Goal: Transaction & Acquisition: Purchase product/service

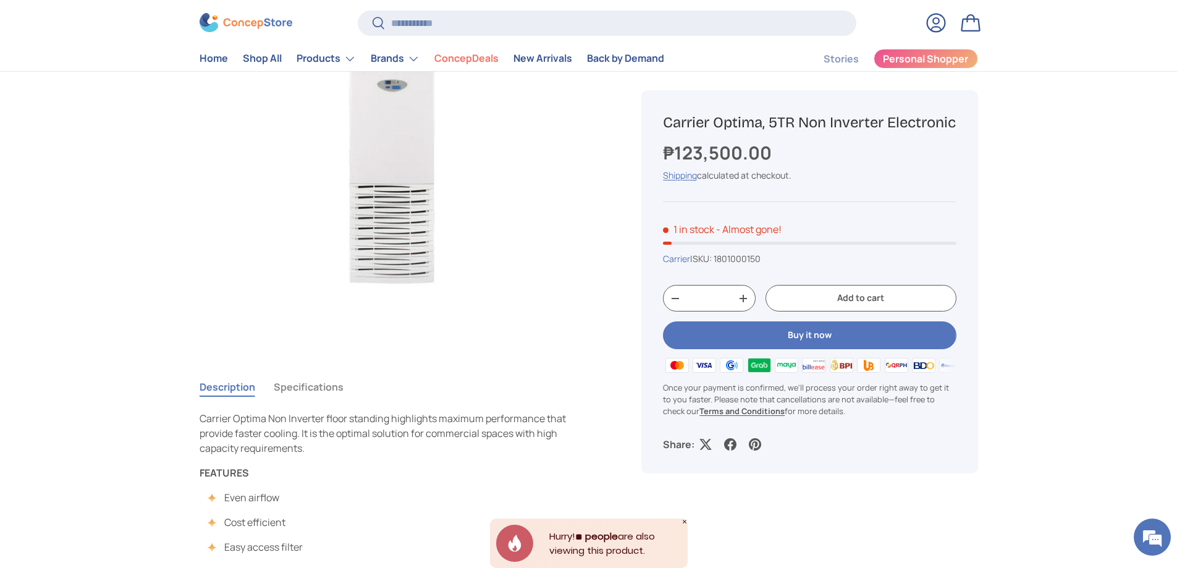
scroll to position [247, 0]
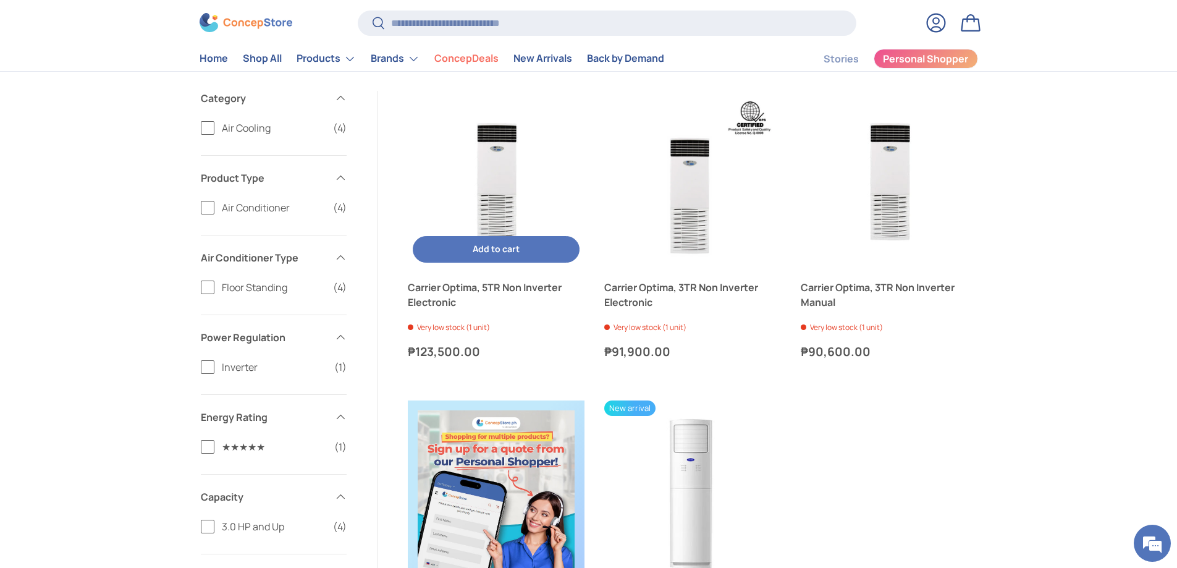
scroll to position [309, 0]
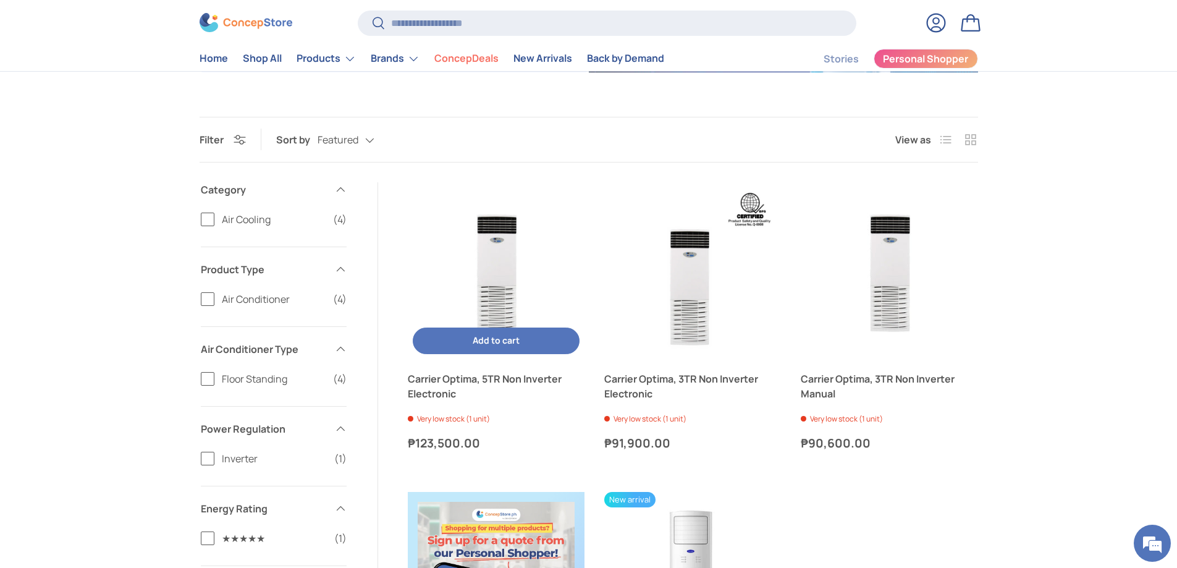
click at [501, 312] on img "Carrier Optima, 5TR Non Inverter Electronic" at bounding box center [496, 270] width 177 height 177
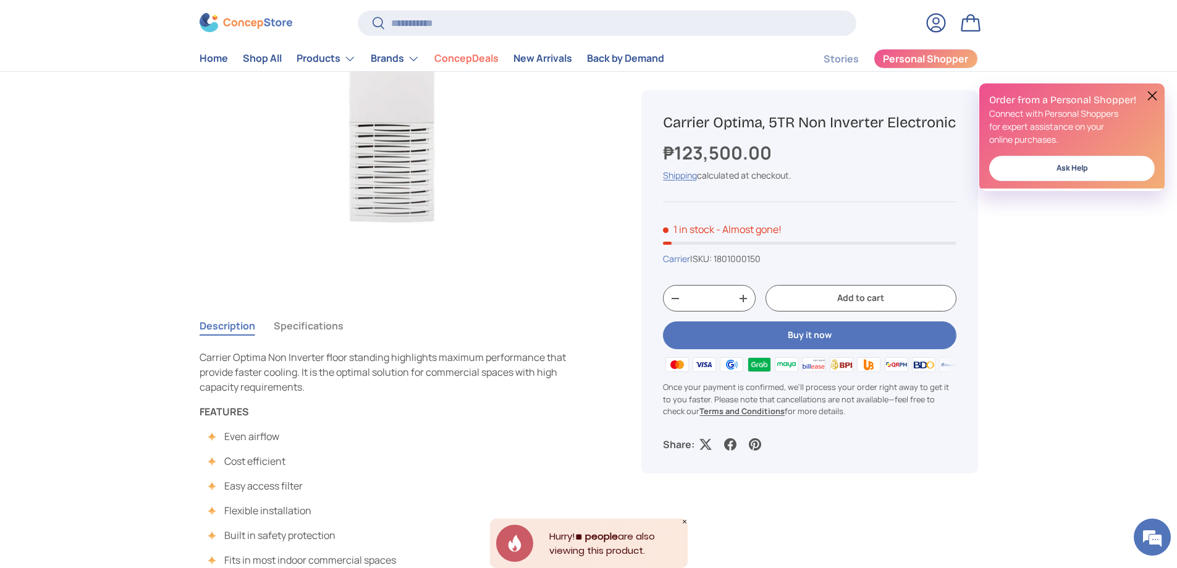
scroll to position [124, 0]
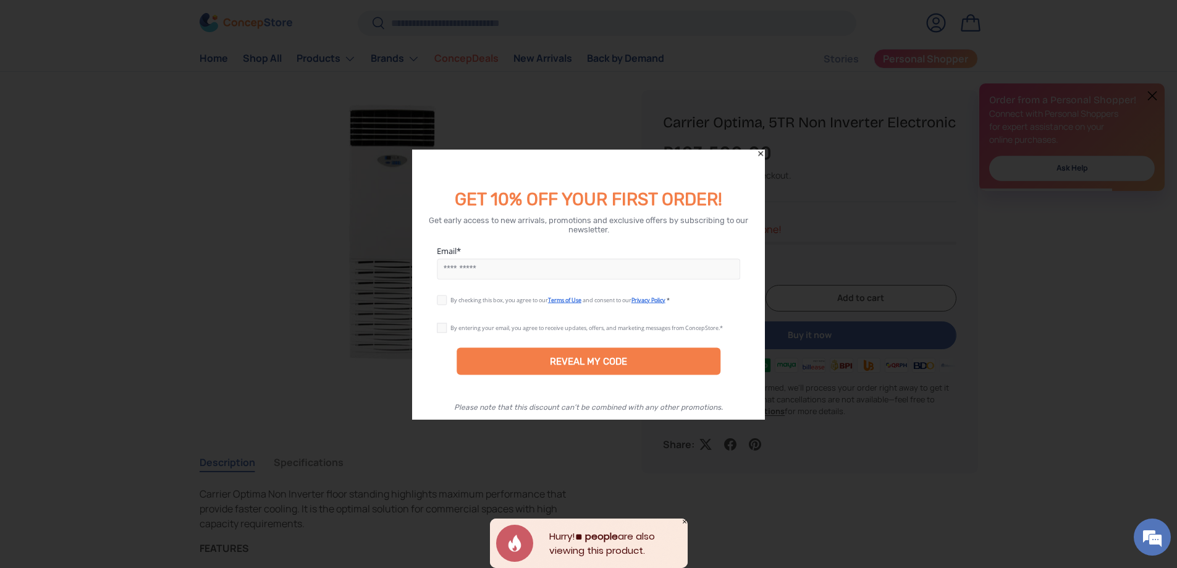
click at [760, 153] on icon "Close" at bounding box center [760, 153] width 9 height 9
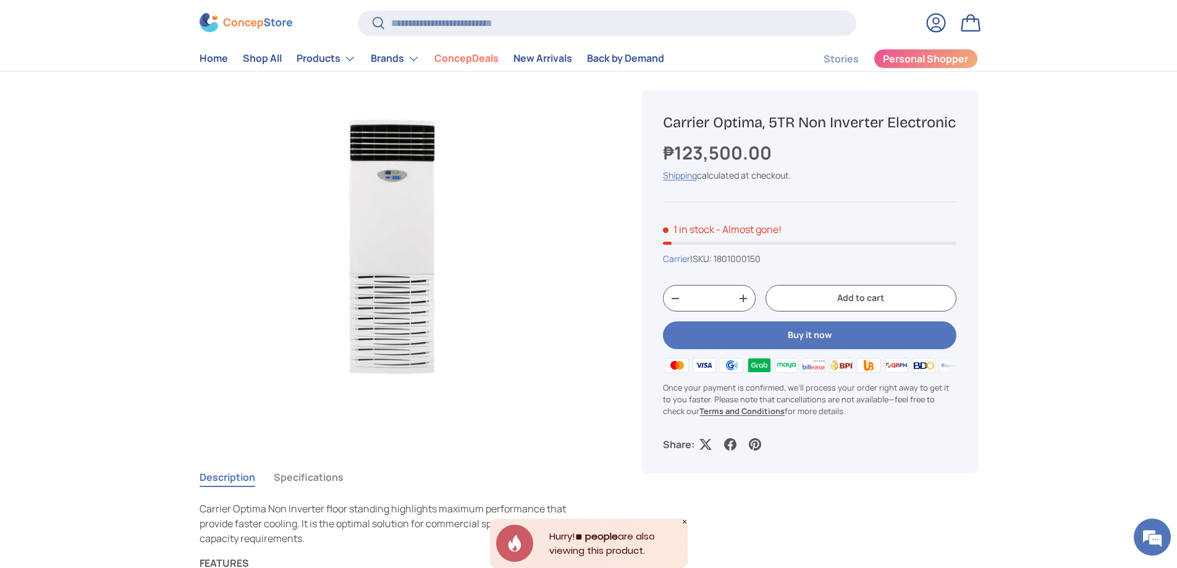
scroll to position [62, 0]
